Goal: Entertainment & Leisure: Consume media (video, audio)

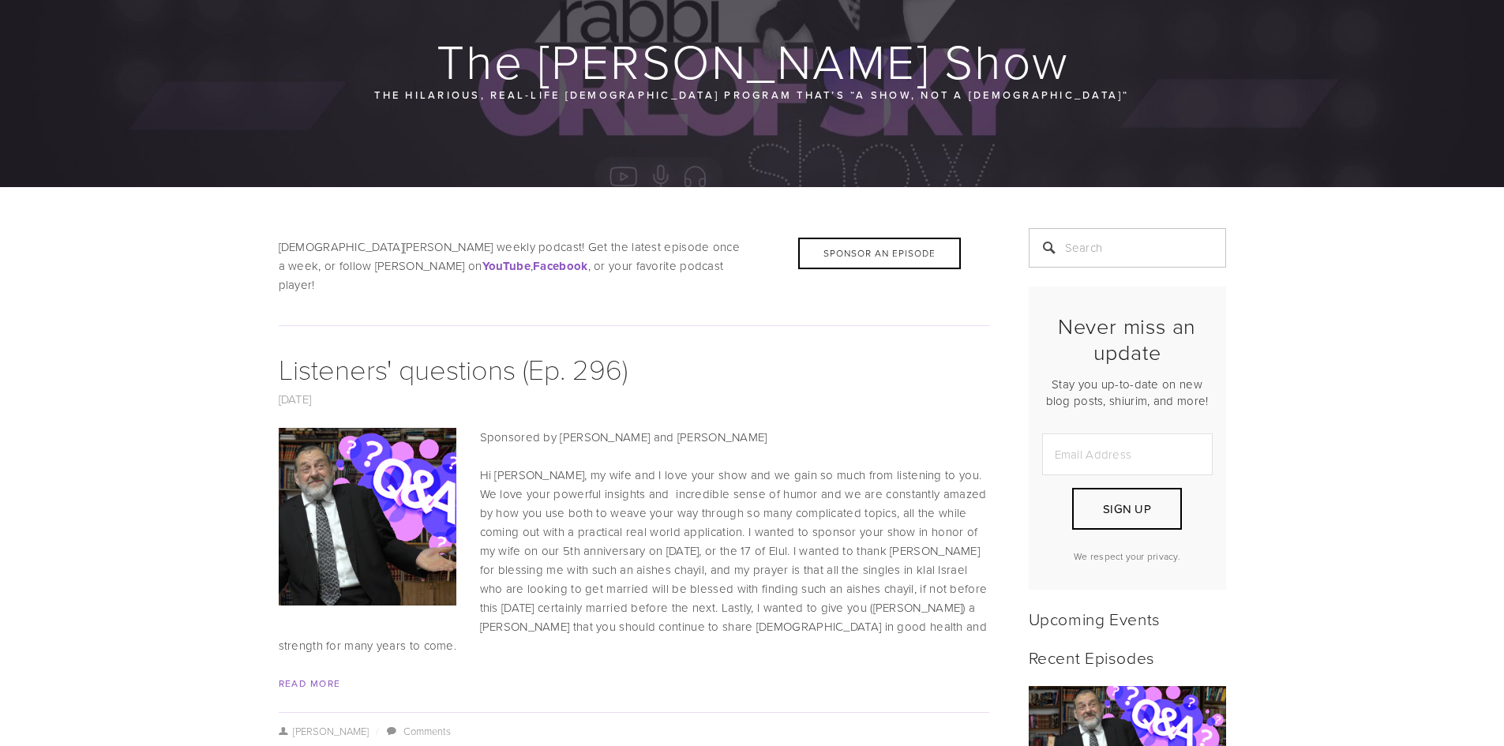
scroll to position [158, 0]
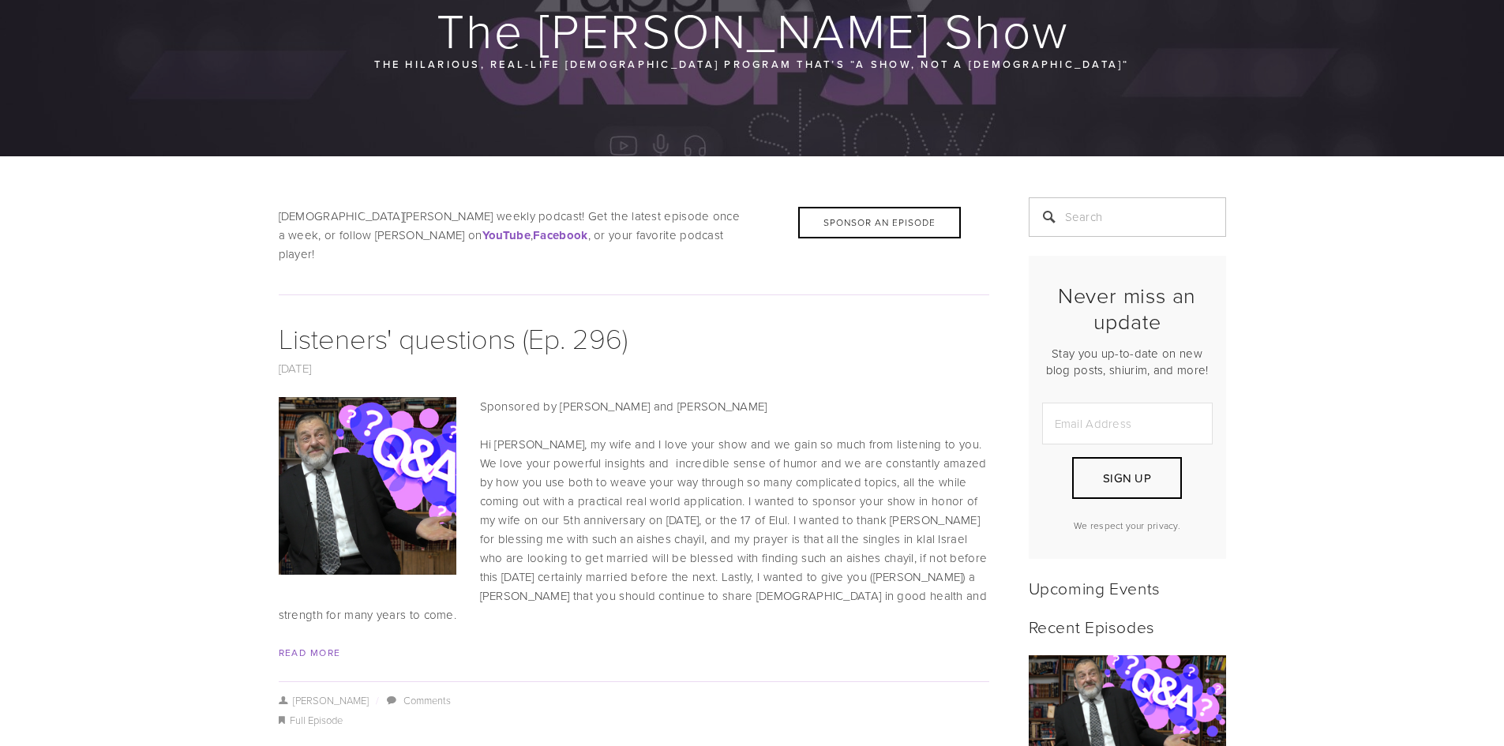
drag, startPoint x: 342, startPoint y: 377, endPoint x: 234, endPoint y: 402, distance: 110.3
drag, startPoint x: 234, startPoint y: 402, endPoint x: 247, endPoint y: 387, distance: 19.6
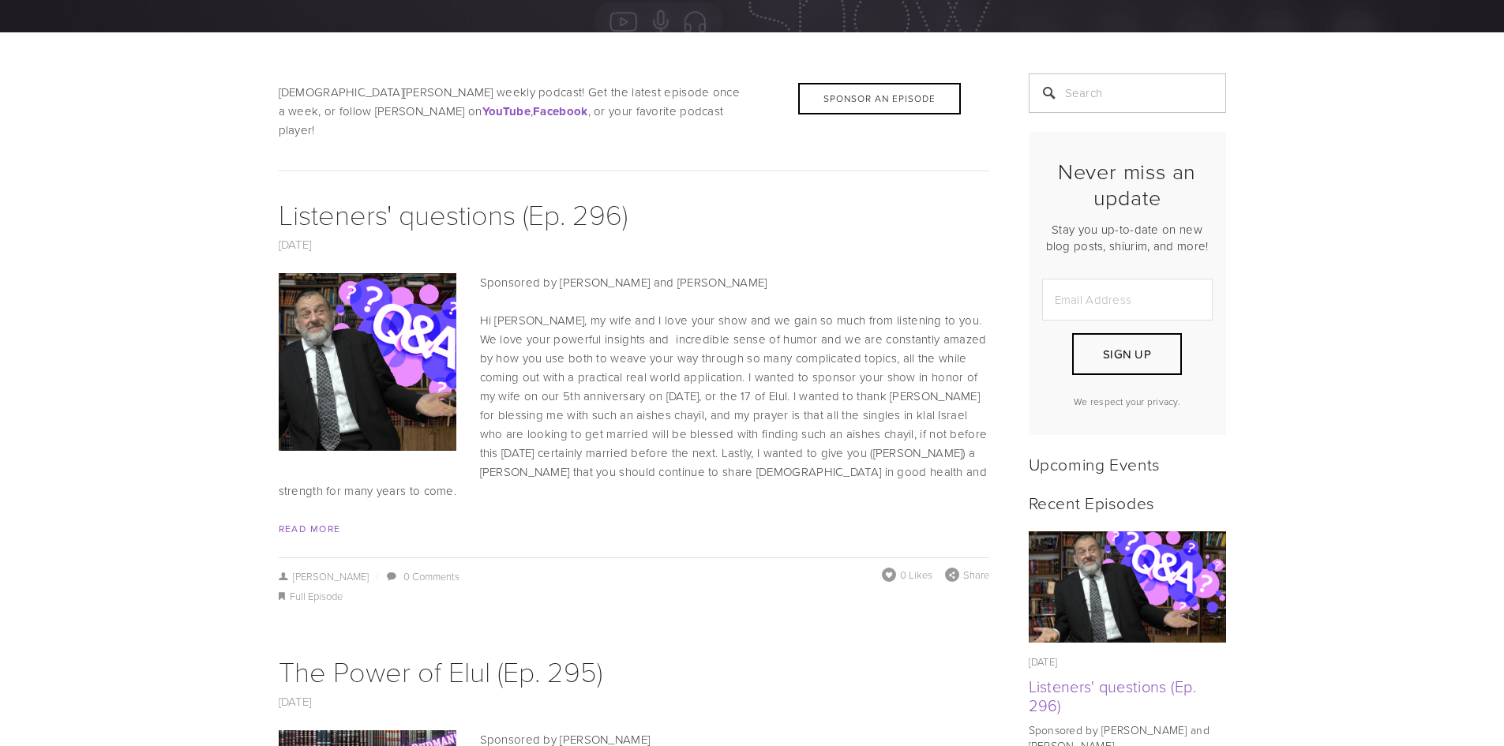
scroll to position [316, 0]
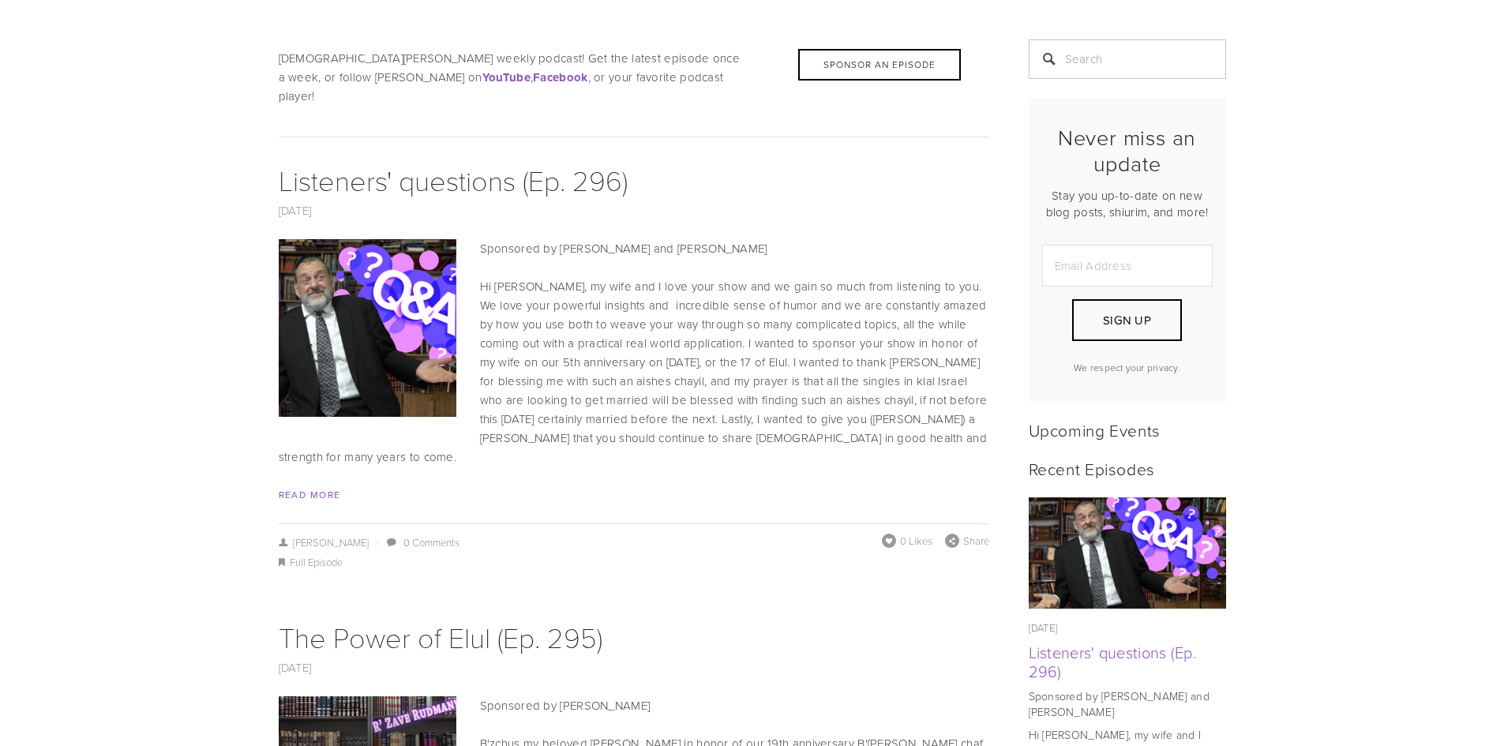
drag, startPoint x: 247, startPoint y: 387, endPoint x: 186, endPoint y: 404, distance: 63.2
click at [294, 369] on img at bounding box center [367, 328] width 267 height 178
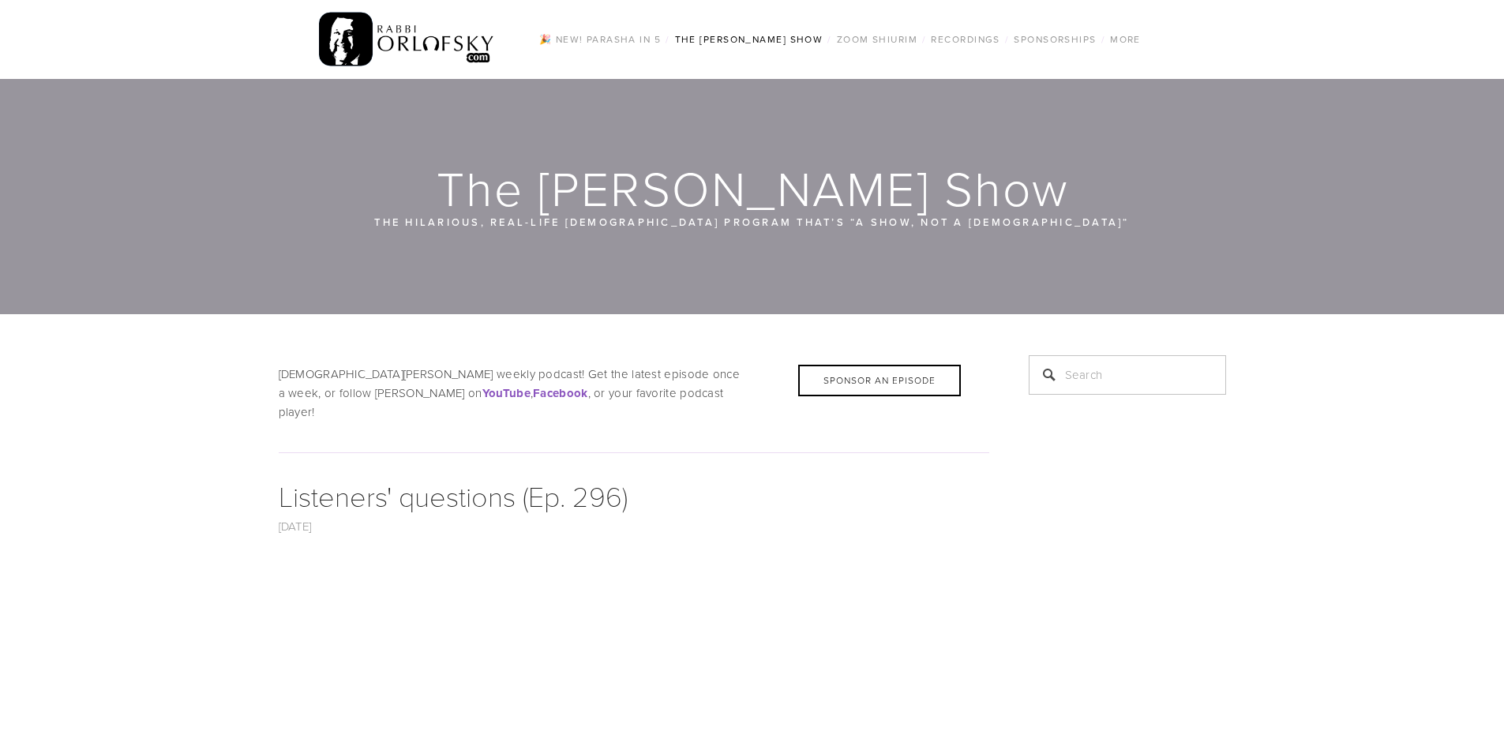
scroll to position [158, 0]
